Goal: Information Seeking & Learning: Learn about a topic

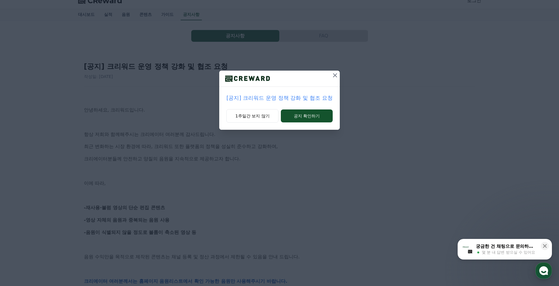
scroll to position [10, 0]
click at [333, 74] on icon at bounding box center [335, 75] width 7 height 7
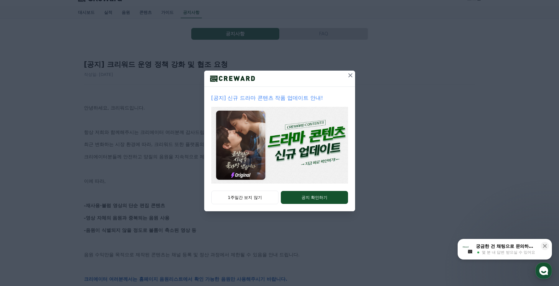
click at [346, 76] on button at bounding box center [350, 75] width 9 height 9
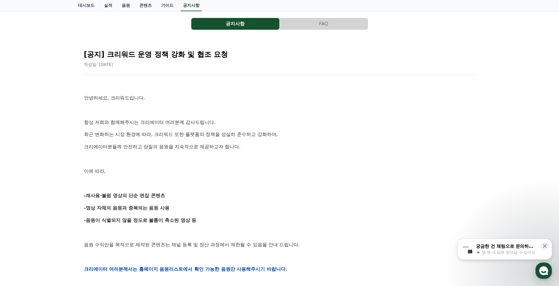
drag, startPoint x: 343, startPoint y: 92, endPoint x: 337, endPoint y: 127, distance: 35.9
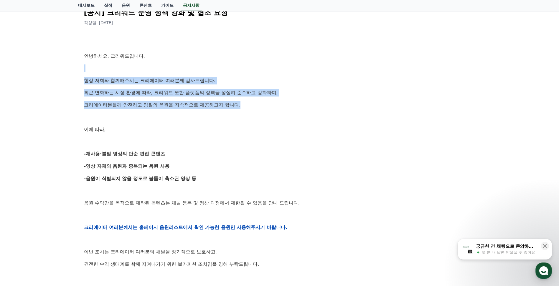
drag, startPoint x: 324, startPoint y: 71, endPoint x: 308, endPoint y: 102, distance: 34.8
click at [308, 102] on div "안녕하세요, 크리워드입니다. 항상 저희와 함께해주시는 크리에이터 여러분께 감사드립니다. 최근 변화하는 시장 환경에 따라, 크리워드 또한 플랫폼…" at bounding box center [279, 227] width 391 height 375
drag, startPoint x: 308, startPoint y: 102, endPoint x: 303, endPoint y: 113, distance: 12.7
click at [308, 102] on p "크리에이터분들께 안전하고 양질의 음원을 지속적으로 제공하고자 합니다." at bounding box center [279, 105] width 391 height 8
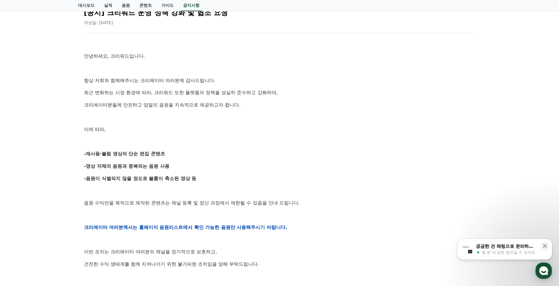
drag, startPoint x: 298, startPoint y: 123, endPoint x: 285, endPoint y: 184, distance: 62.2
click at [285, 184] on div "안녕하세요, 크리워드입니다. 항상 저희와 함께해주시는 크리에이터 여러분께 감사드립니다. 최근 변화하는 시장 환경에 따라, 크리워드 또한 플랫폼…" at bounding box center [279, 227] width 391 height 375
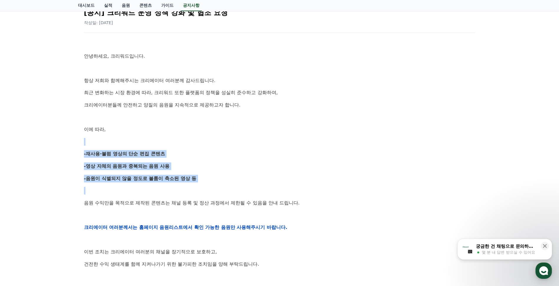
click at [284, 187] on div "안녕하세요, 크리워드입니다. 항상 저희와 함께해주시는 크리에이터 여러분께 감사드립니다. 최근 변화하는 시장 환경에 따라, 크리워드 또한 플랫폼…" at bounding box center [279, 227] width 391 height 375
drag, startPoint x: 282, startPoint y: 185, endPoint x: 282, endPoint y: 142, distance: 42.4
click at [282, 142] on div "안녕하세요, 크리워드입니다. 항상 저희와 함께해주시는 크리에이터 여러분께 감사드립니다. 최근 변화하는 시장 환경에 따라, 크리워드 또한 플랫폼…" at bounding box center [279, 227] width 391 height 375
drag, startPoint x: 282, startPoint y: 142, endPoint x: 276, endPoint y: 150, distance: 10.1
click at [282, 142] on p at bounding box center [279, 142] width 391 height 8
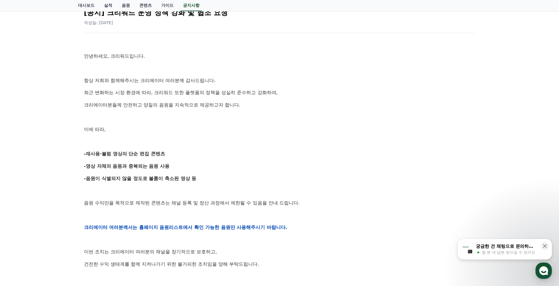
drag, startPoint x: 270, startPoint y: 155, endPoint x: 262, endPoint y: 176, distance: 22.7
click at [262, 176] on div "안녕하세요, 크리워드입니다. 항상 저희와 함께해주시는 크리에이터 여러분께 감사드립니다. 최근 변화하는 시장 환경에 따라, 크리워드 또한 플랫폼…" at bounding box center [279, 227] width 391 height 375
click at [262, 176] on p "-음원이 식별되지 않을 정도로 볼륨이 축소된 영상 등" at bounding box center [279, 179] width 391 height 8
drag, startPoint x: 256, startPoint y: 172, endPoint x: 82, endPoint y: 156, distance: 175.0
click at [82, 156] on div "[공지] 크리워드 운영 정책 강화 및 협조 요청 작성일: [DATE] 안녕하세요, 크리워드입니다. 항상 저희와 함께해주시는 크리에이터 여러분께…" at bounding box center [279, 218] width 398 height 437
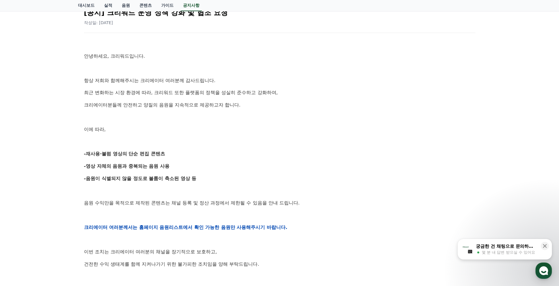
click at [82, 157] on div "[공지] 크리워드 운영 정책 강화 및 협조 요청 작성일: [DATE] 안녕하세요, 크리워드입니다. 항상 저희와 함께해주시는 크리에이터 여러분께…" at bounding box center [279, 218] width 398 height 437
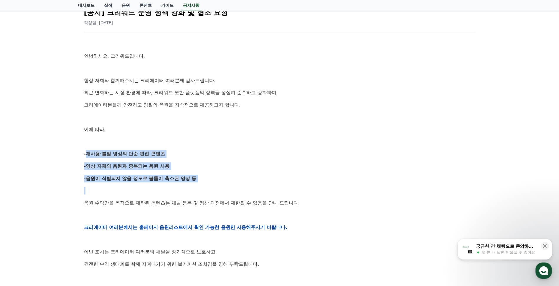
drag, startPoint x: 81, startPoint y: 157, endPoint x: 81, endPoint y: 190, distance: 32.7
click at [81, 190] on div "[공지] 크리워드 운영 정책 강화 및 협조 요청 작성일: [DATE] 안녕하세요, 크리워드입니다. 항상 저희와 함께해주시는 크리에이터 여러분께…" at bounding box center [279, 218] width 398 height 437
click at [81, 191] on div "[공지] 크리워드 운영 정책 강화 및 협조 요청 작성일: [DATE] 안녕하세요, 크리워드입니다. 항상 저희와 함께해주시는 크리에이터 여러분께…" at bounding box center [279, 218] width 398 height 437
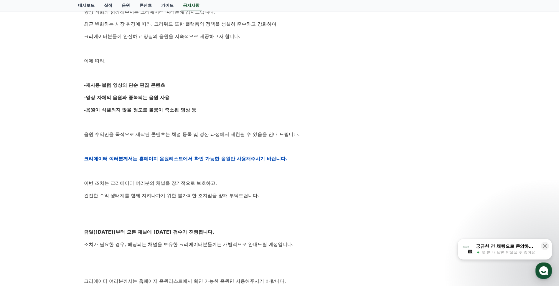
scroll to position [150, 0]
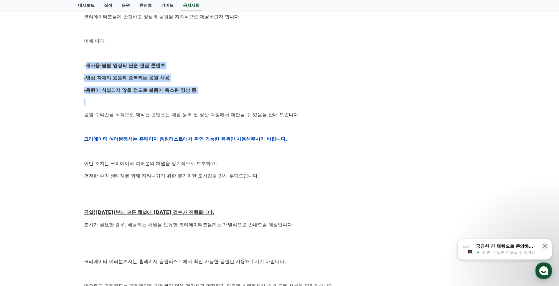
drag, startPoint x: 51, startPoint y: 65, endPoint x: 49, endPoint y: 104, distance: 38.9
click at [49, 104] on div "공지사항 FAQ [공지] 크리워드 운영 정책 강화 및 협조 요청 작성일: [DATE] 안녕하세요, 크리워드입니다. 항상 저희와 함께해주시는 크…" at bounding box center [279, 116] width 559 height 477
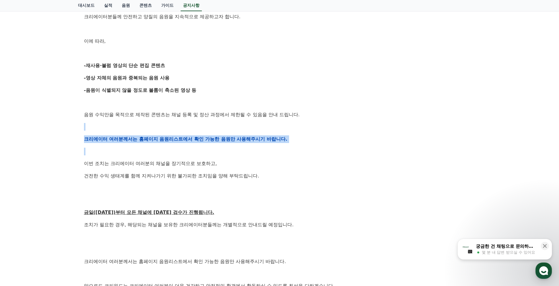
drag, startPoint x: 45, startPoint y: 119, endPoint x: 44, endPoint y: 155, distance: 35.4
click at [44, 155] on div "공지사항 FAQ [공지] 크리워드 운영 정책 강화 및 협조 요청 작성일: [DATE] 안녕하세요, 크리워드입니다. 항상 저희와 함께해주시는 크…" at bounding box center [279, 116] width 559 height 477
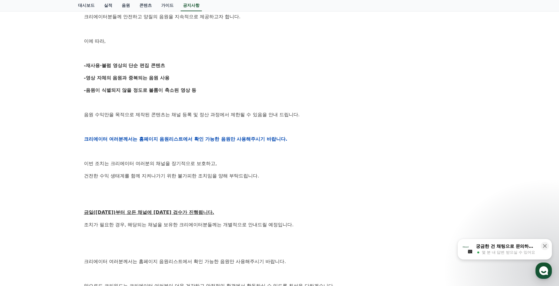
drag, startPoint x: 44, startPoint y: 155, endPoint x: 44, endPoint y: 158, distance: 3.5
click at [44, 158] on div "공지사항 FAQ [공지] 크리워드 운영 정책 강화 및 협조 요청 작성일: [DATE] 안녕하세요, 크리워드입니다. 항상 저희와 함께해주시는 크…" at bounding box center [279, 116] width 559 height 477
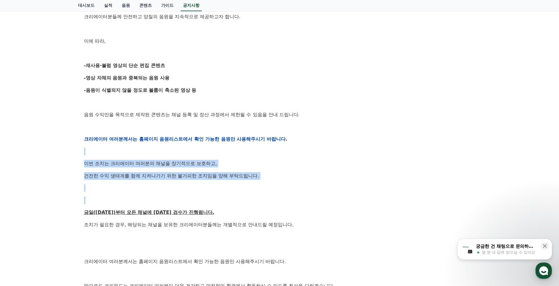
drag, startPoint x: 49, startPoint y: 162, endPoint x: 45, endPoint y: 211, distance: 49.7
click at [45, 211] on div "공지사항 FAQ [공지] 크리워드 운영 정책 강화 및 협조 요청 작성일: [DATE] 안녕하세요, 크리워드입니다. 항상 저희와 함께해주시는 크…" at bounding box center [279, 116] width 559 height 477
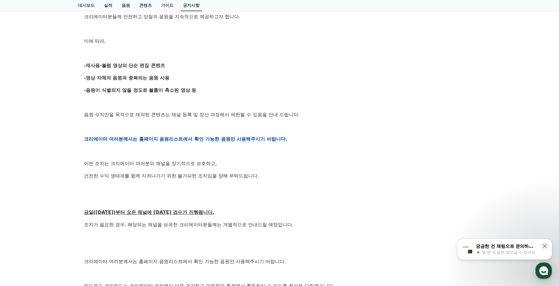
drag, startPoint x: 45, startPoint y: 211, endPoint x: 45, endPoint y: 222, distance: 10.6
click at [45, 222] on div "공지사항 FAQ [공지] 크리워드 운영 정책 강화 및 협조 요청 작성일: [DATE] 안녕하세요, 크리워드입니다. 항상 저희와 함께해주시는 크…" at bounding box center [279, 116] width 559 height 477
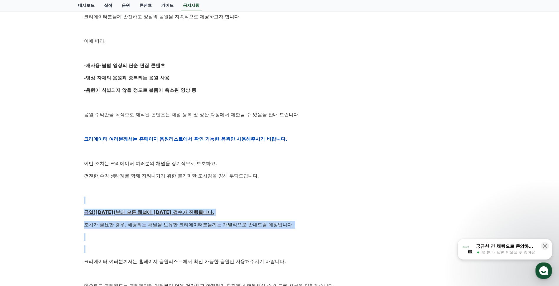
drag, startPoint x: 44, startPoint y: 254, endPoint x: 44, endPoint y: 195, distance: 59.2
click at [44, 195] on div "공지사항 FAQ [공지] 크리워드 운영 정책 강화 및 협조 요청 작성일: [DATE] 안녕하세요, 크리워드입니다. 항상 저희와 함께해주시는 크…" at bounding box center [279, 116] width 559 height 477
drag, startPoint x: 44, startPoint y: 195, endPoint x: 44, endPoint y: 174, distance: 20.3
click at [44, 195] on div "공지사항 FAQ [공지] 크리워드 운영 정책 강화 및 협조 요청 작성일: [DATE] 안녕하세요, 크리워드입니다. 항상 저희와 함께해주시는 크…" at bounding box center [279, 116] width 559 height 477
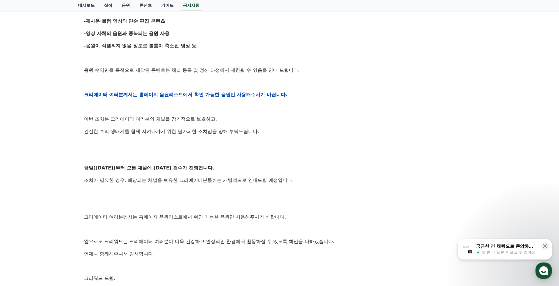
scroll to position [232, 0]
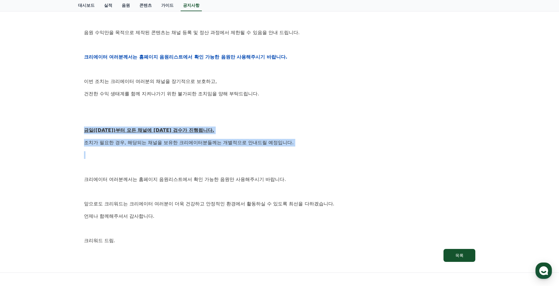
drag, startPoint x: 71, startPoint y: 129, endPoint x: 62, endPoint y: 156, distance: 28.8
click at [62, 156] on div "공지사항 FAQ [공지] 크리워드 운영 정책 강화 및 협조 요청 작성일: [DATE] 안녕하세요, 크리워드입니다. 항상 저희와 함께해주시는 크…" at bounding box center [279, 34] width 559 height 477
drag, startPoint x: 70, startPoint y: 132, endPoint x: 64, endPoint y: 148, distance: 17.1
click at [64, 148] on div "공지사항 FAQ [공지] 크리워드 운영 정책 강화 및 협조 요청 작성일: [DATE] 안녕하세요, 크리워드입니다. 항상 저희와 함께해주시는 크…" at bounding box center [279, 34] width 559 height 477
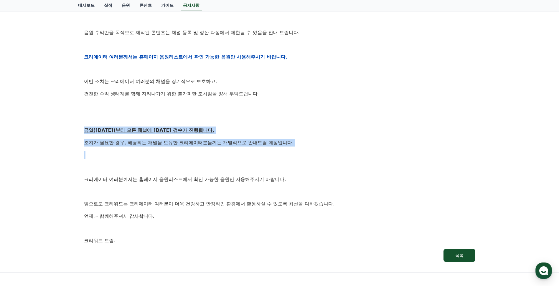
click at [64, 148] on div "공지사항 FAQ [공지] 크리워드 운영 정책 강화 및 협조 요청 작성일: [DATE] 안녕하세요, 크리워드입니다. 항상 저희와 함께해주시는 크…" at bounding box center [279, 34] width 559 height 477
drag, startPoint x: 61, startPoint y: 157, endPoint x: 64, endPoint y: 131, distance: 26.8
click at [64, 131] on div "공지사항 FAQ [공지] 크리워드 운영 정책 강화 및 협조 요청 작성일: [DATE] 안녕하세요, 크리워드입니다. 항상 저희와 함께해주시는 크…" at bounding box center [279, 34] width 559 height 477
